Goal: Find specific page/section: Find specific page/section

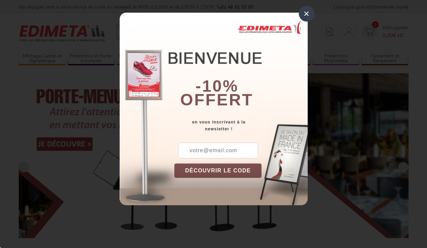
click at [306, 14] on div "×" at bounding box center [307, 14] width 16 height 16
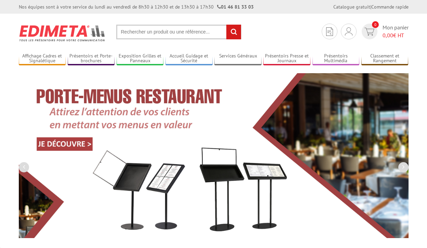
click at [0, 0] on div "Nos équipes sont à votre service du lundi au vendredi de 8h30 à 12h30 et de 13h…" at bounding box center [213, 7] width 427 height 14
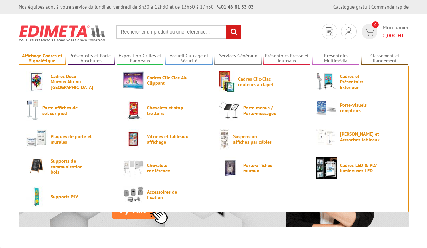
click at [42, 58] on link "Affichage Cadres et Signalétique" at bounding box center [42, 58] width 47 height 11
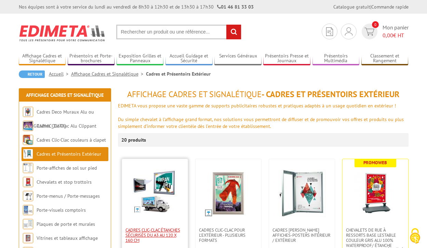
click at [154, 235] on span "Cadres Clic-Clac étanches sécurisés du A3 au 120 x 160 cm" at bounding box center [154, 234] width 59 height 15
